Goal: Transaction & Acquisition: Purchase product/service

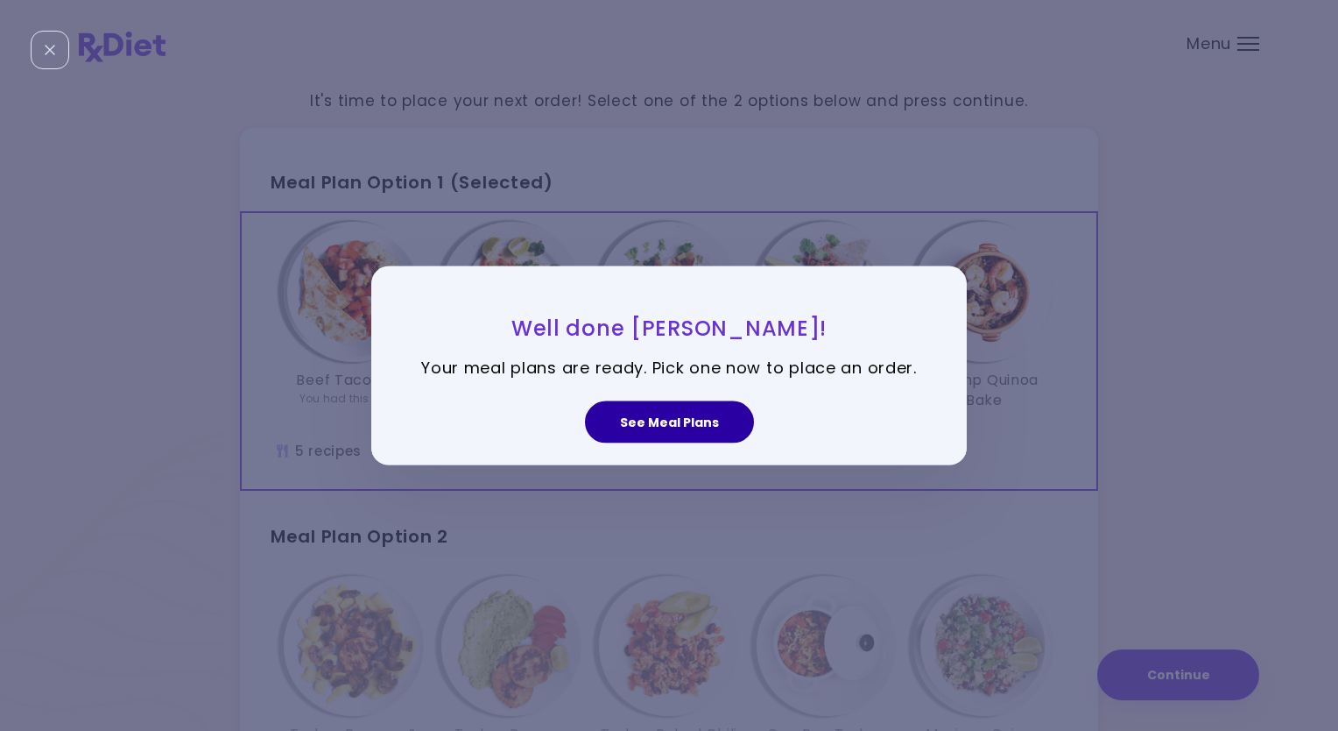
click at [694, 418] on button "See Meal Plans" at bounding box center [669, 421] width 169 height 42
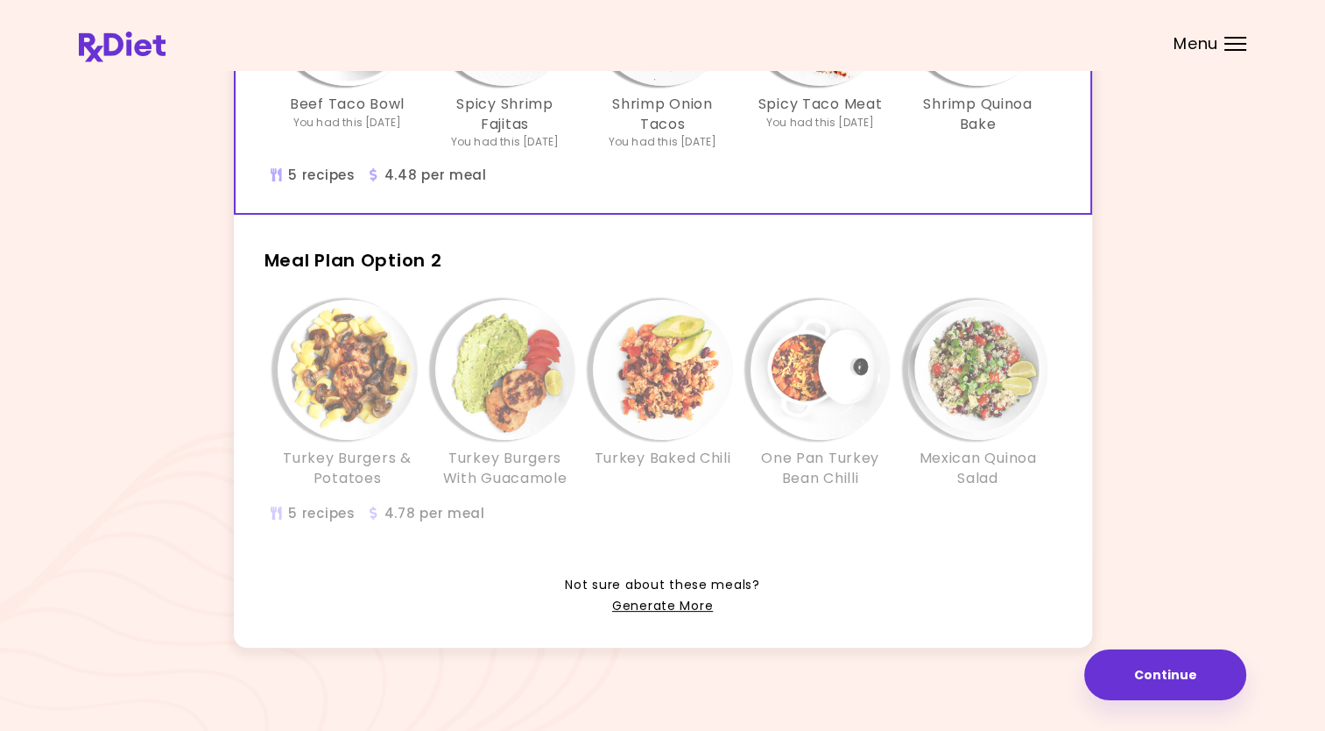
scroll to position [286, 0]
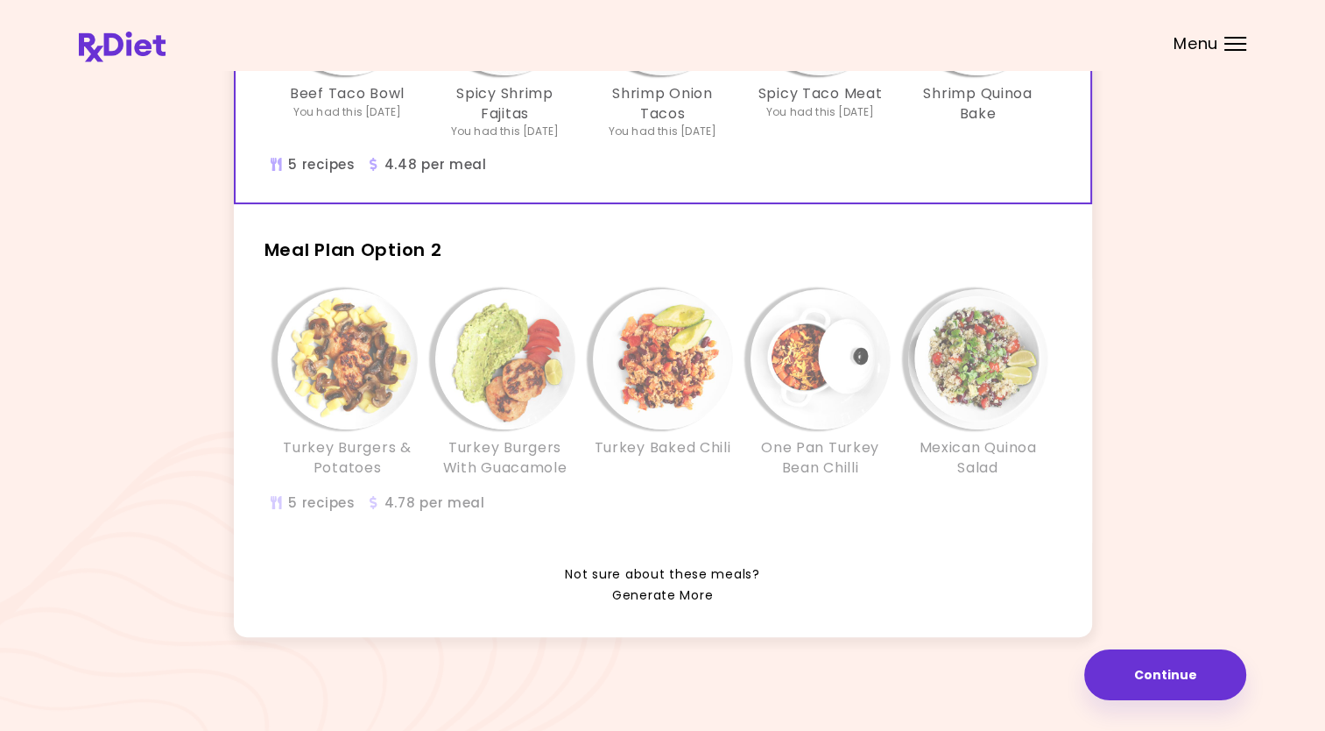
click at [654, 592] on link "Generate More" at bounding box center [662, 595] width 101 height 21
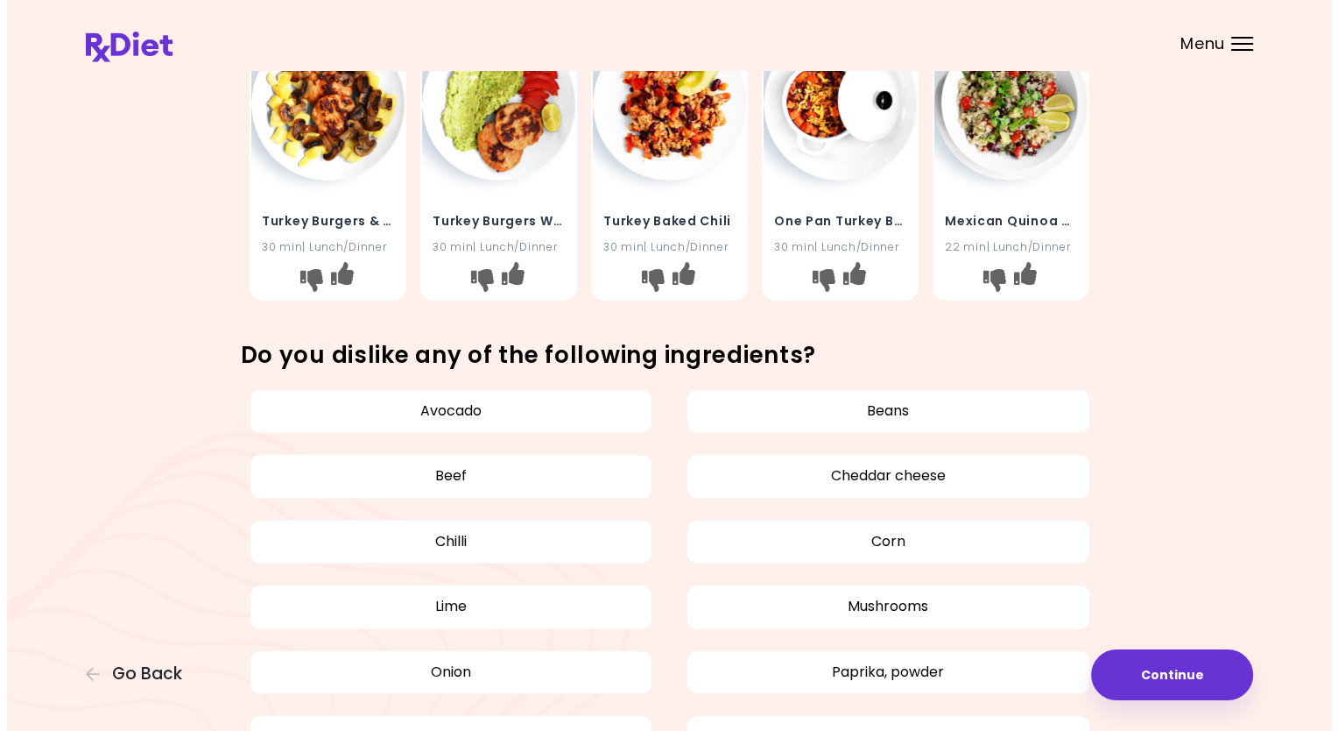
scroll to position [526, 0]
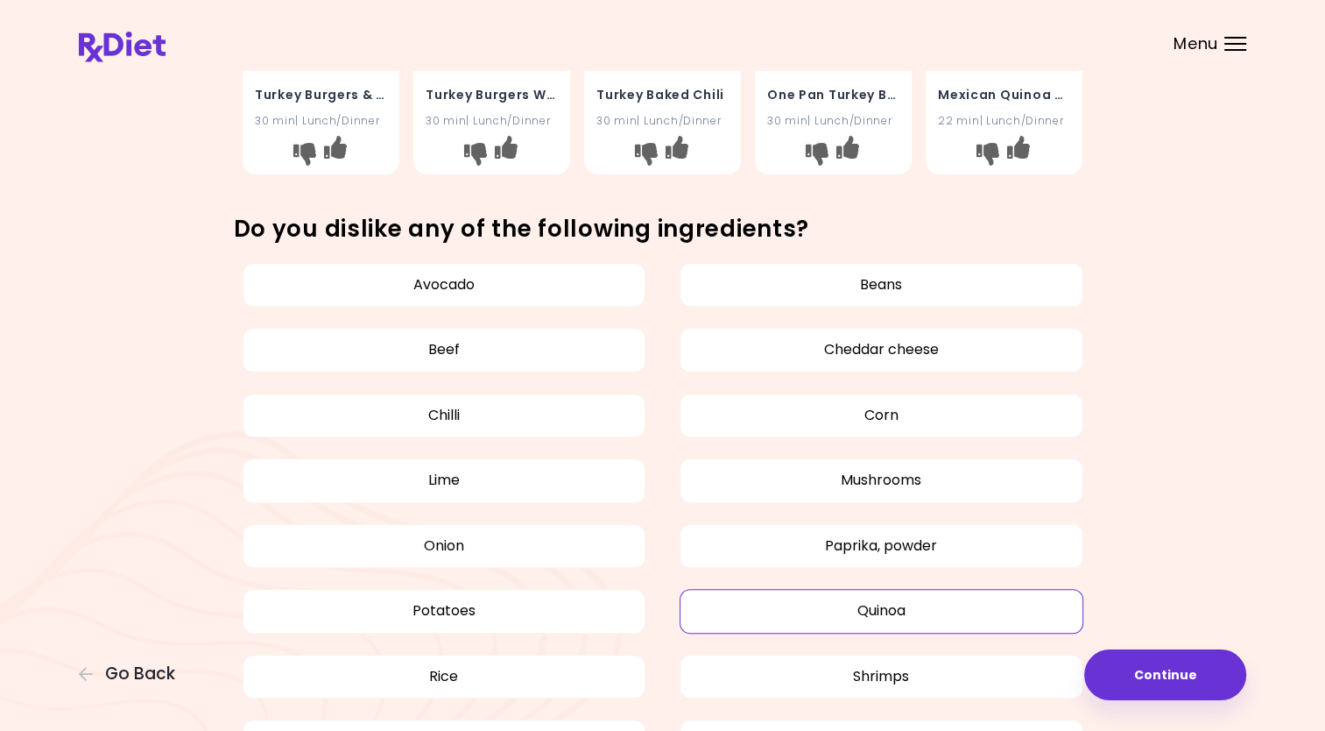
click at [921, 612] on button "Quinoa" at bounding box center [882, 611] width 404 height 44
click at [905, 481] on button "Mushrooms" at bounding box center [882, 480] width 404 height 44
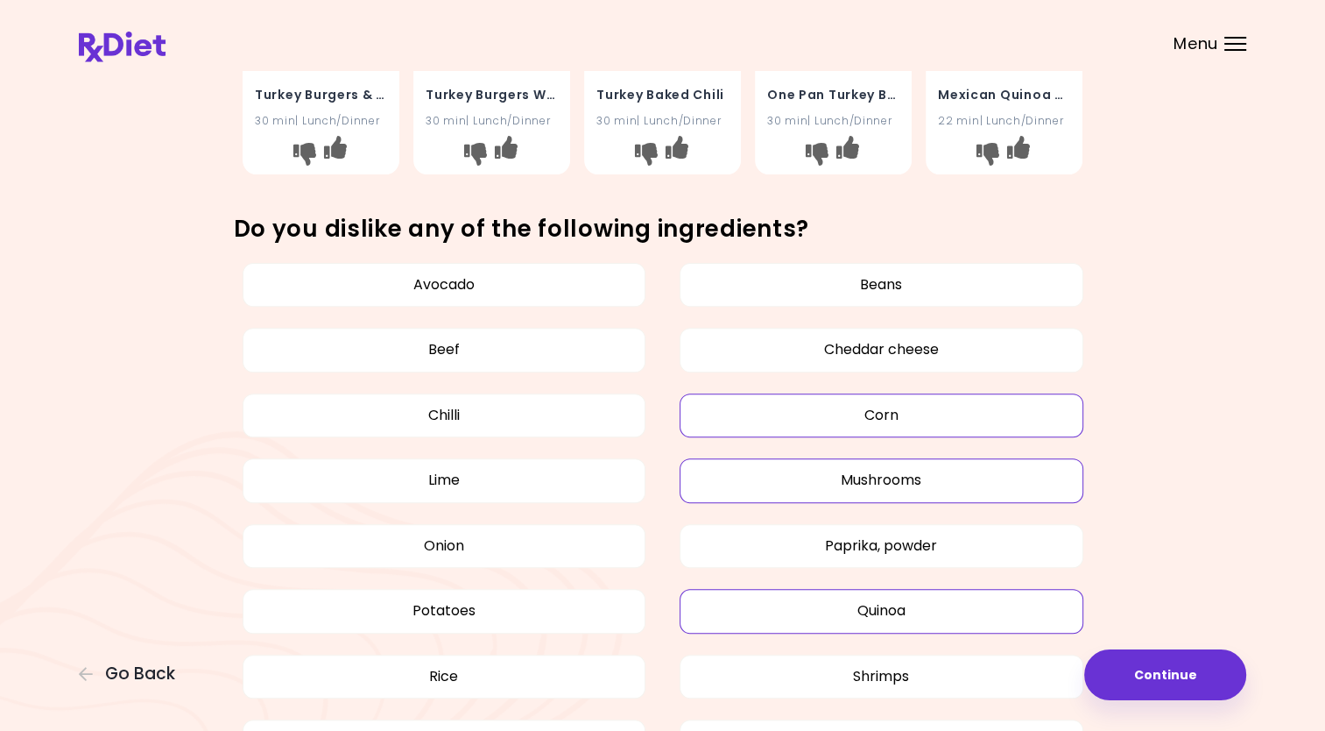
click at [877, 415] on button "Corn" at bounding box center [882, 415] width 404 height 44
click at [868, 673] on button "Shrimps" at bounding box center [882, 676] width 404 height 44
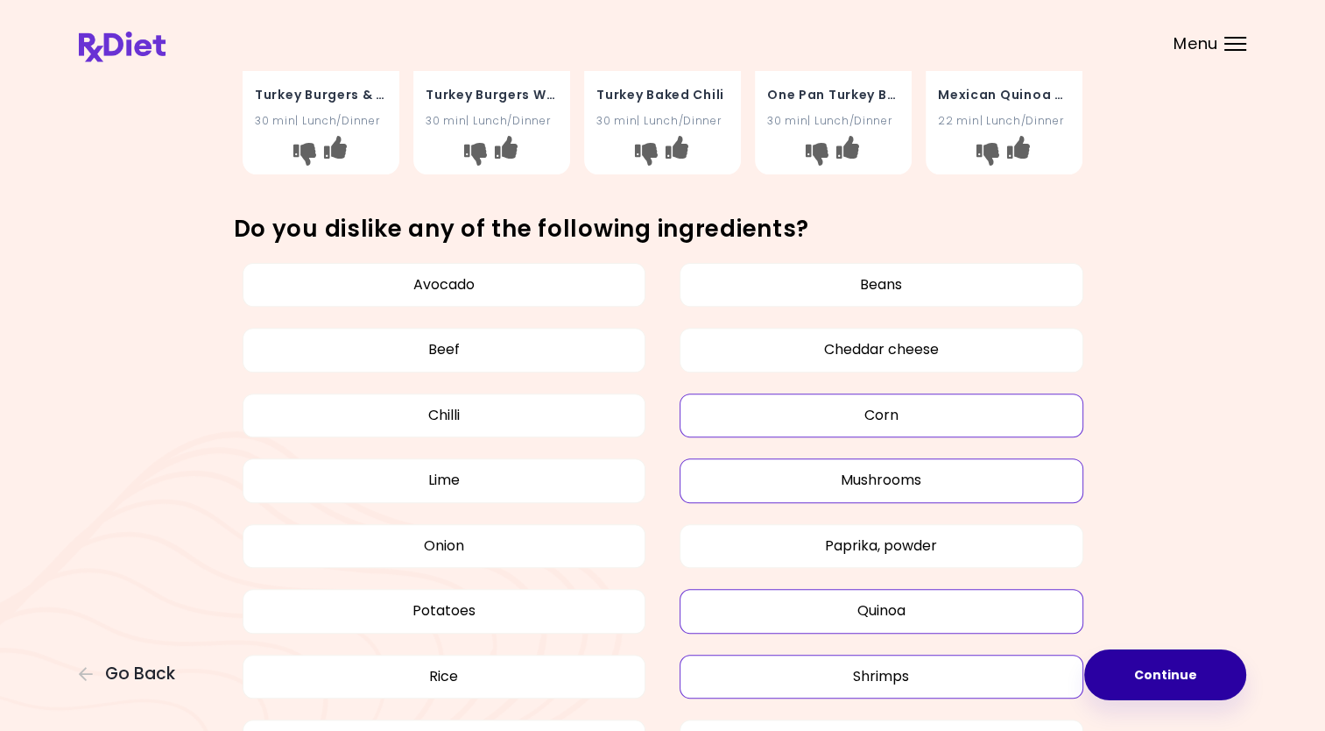
click at [1184, 671] on button "Continue" at bounding box center [1165, 674] width 162 height 51
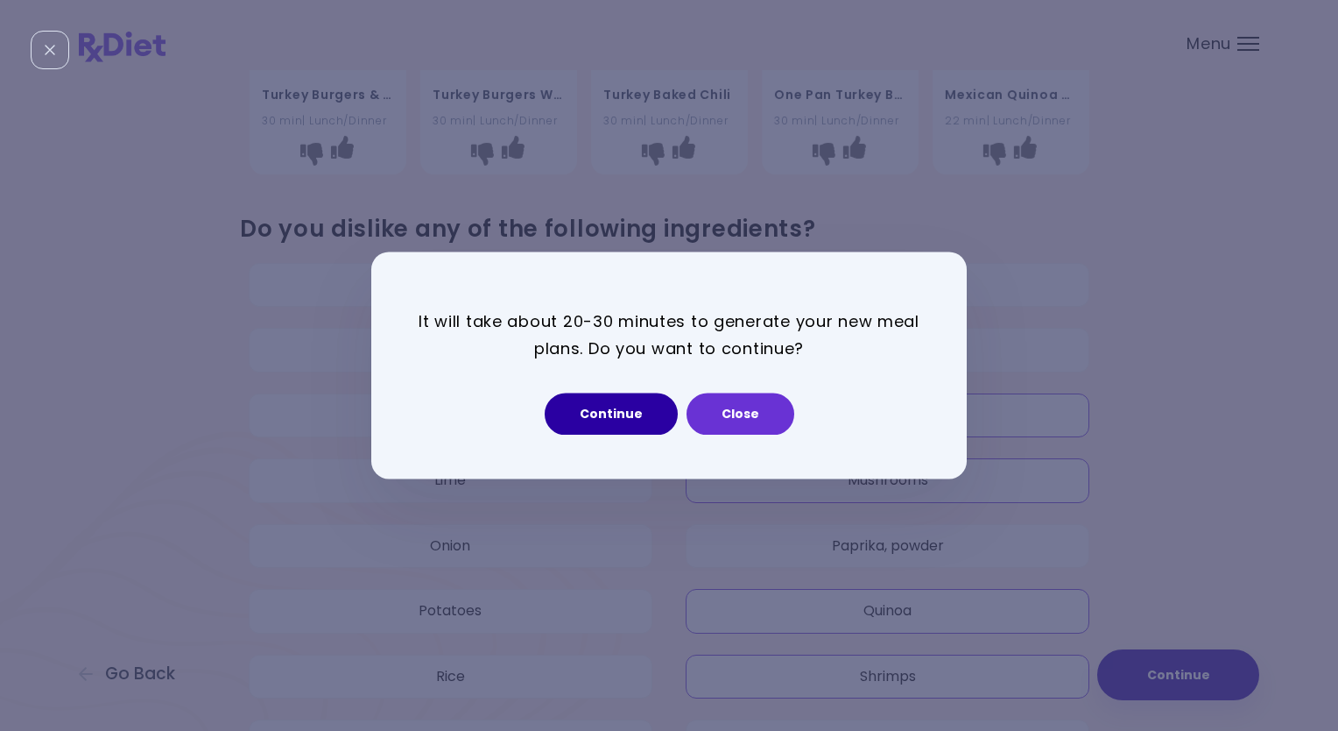
click at [607, 413] on button "Continue" at bounding box center [611, 414] width 133 height 42
select select "*"
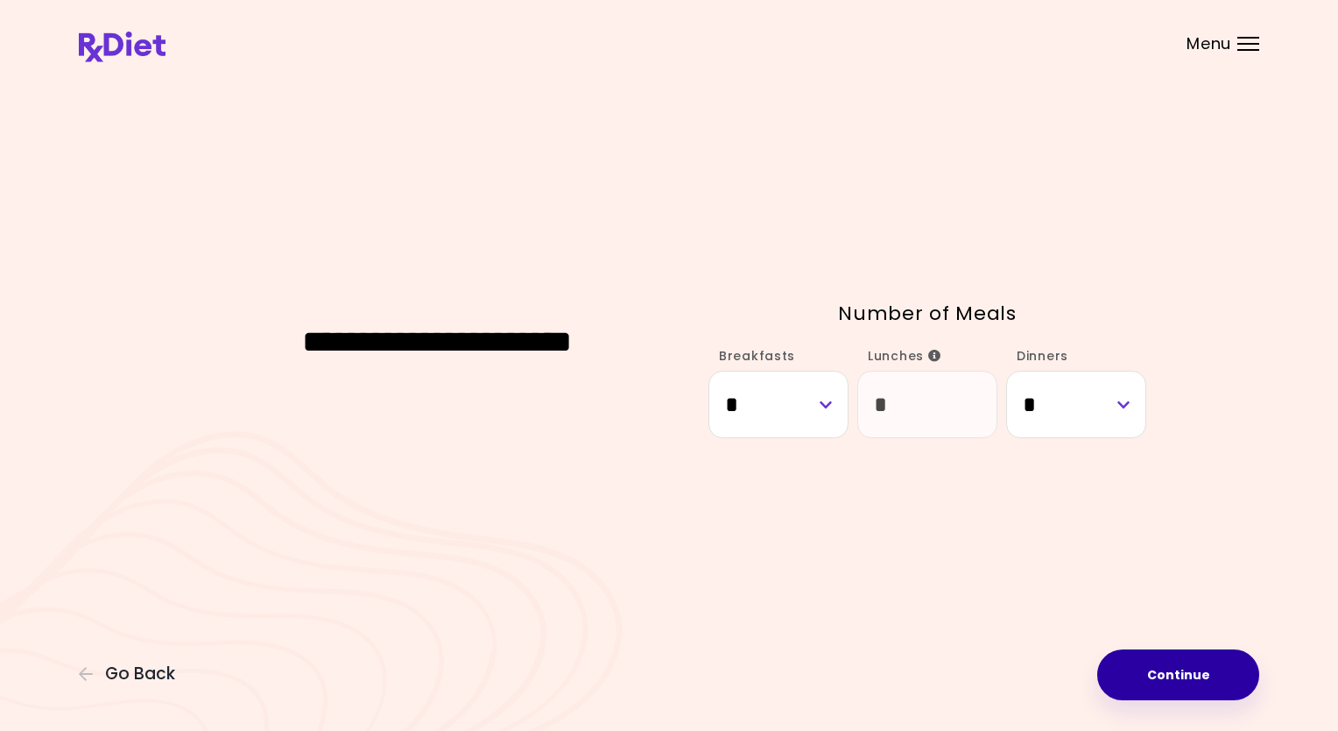
click at [1181, 665] on button "Continue" at bounding box center [1179, 674] width 162 height 51
